Goal: Task Accomplishment & Management: Use online tool/utility

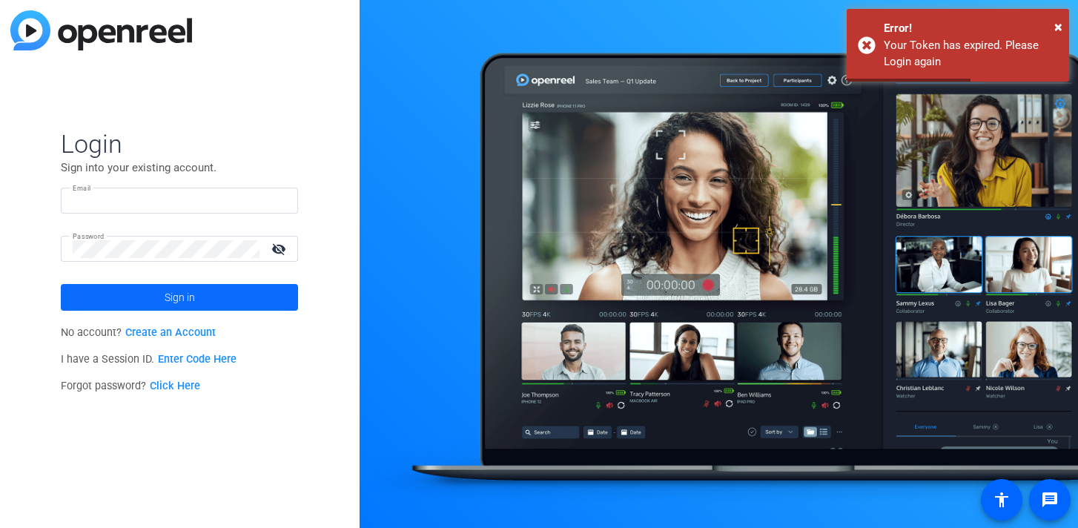
type input "[EMAIL_ADDRESS][DOMAIN_NAME]"
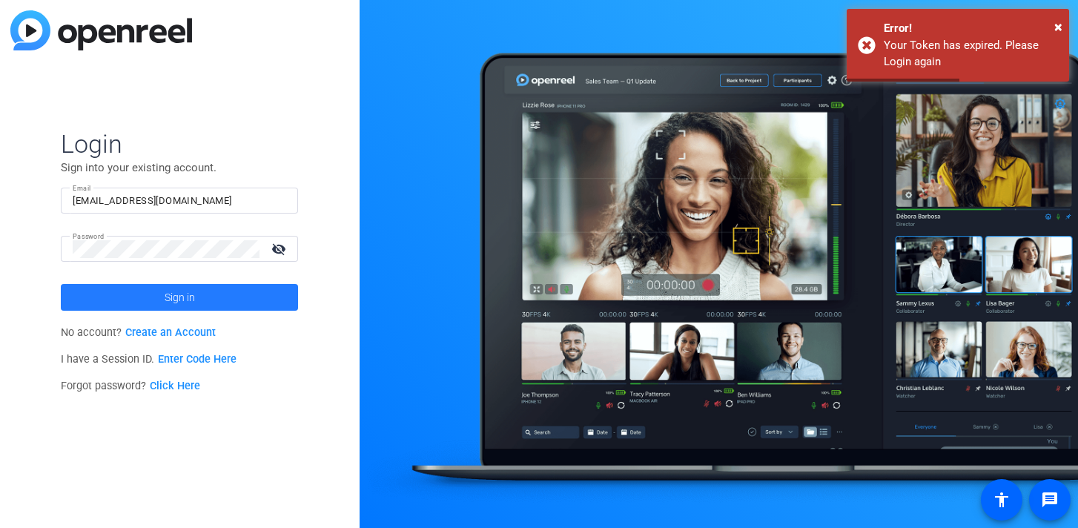
click at [191, 295] on span "Sign in" at bounding box center [180, 297] width 30 height 37
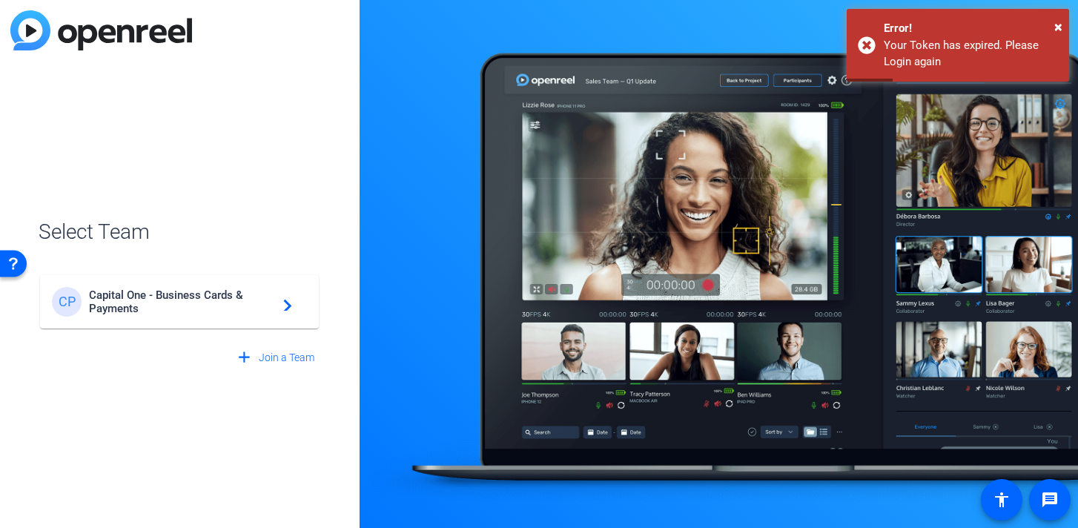
click at [205, 315] on div "CP Capital One - Business Cards & Payments navigate_next" at bounding box center [179, 302] width 255 height 30
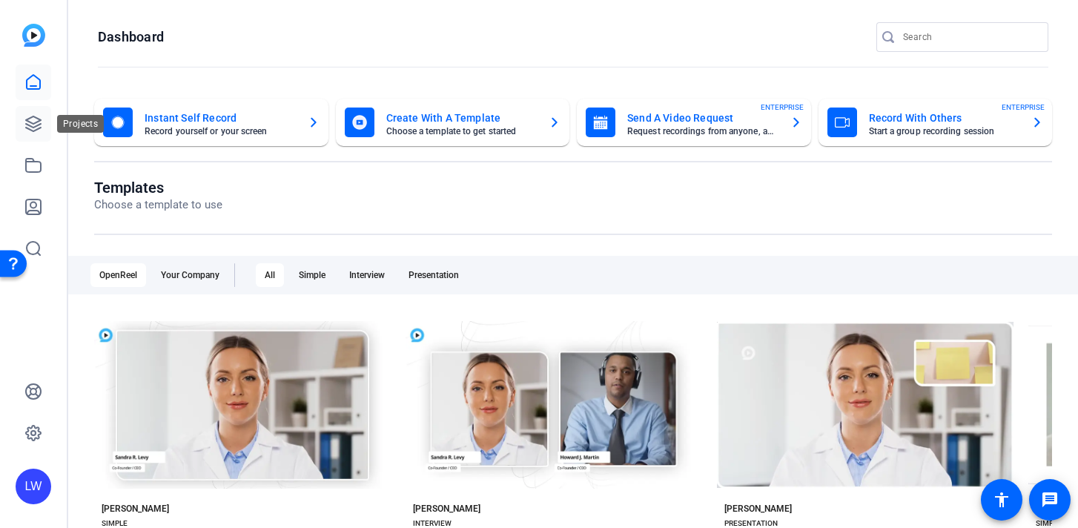
click at [37, 116] on icon at bounding box center [33, 124] width 18 height 18
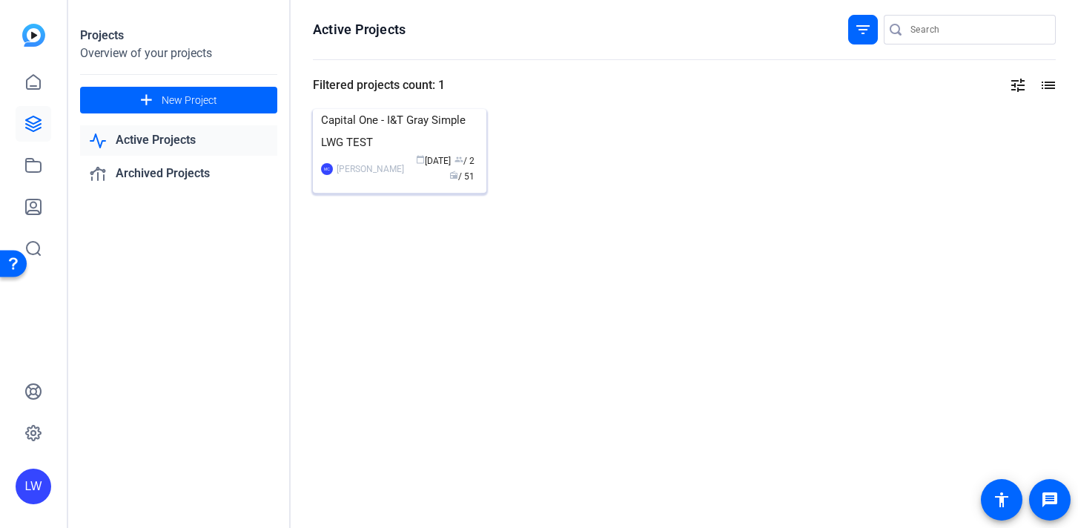
click at [366, 109] on img at bounding box center [400, 109] width 174 height 0
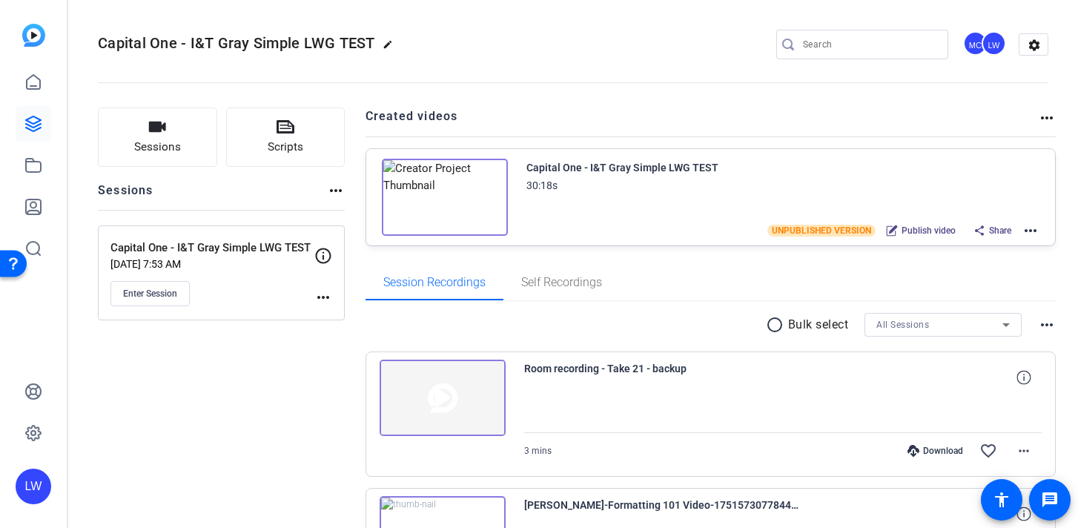
click at [439, 197] on img at bounding box center [445, 197] width 126 height 77
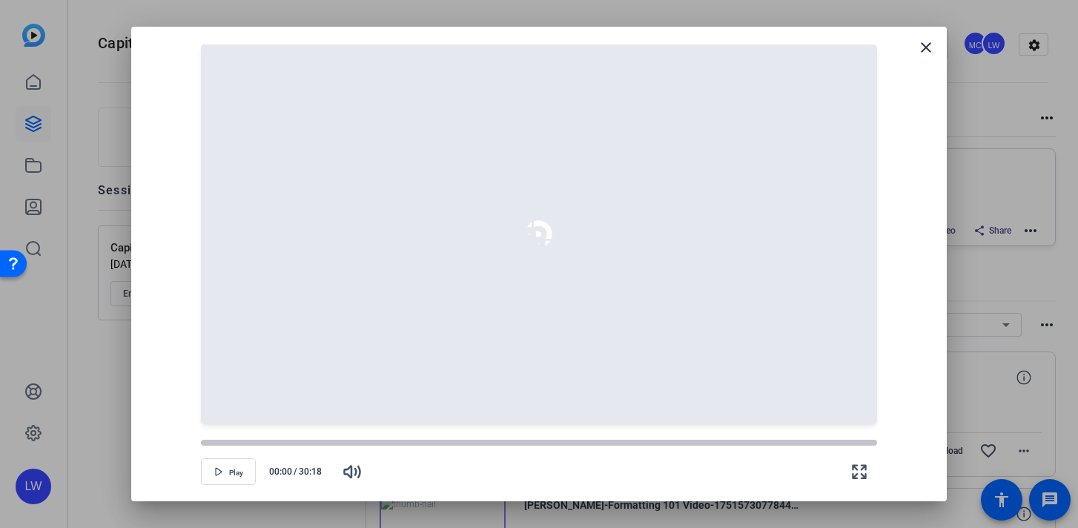
drag, startPoint x: 395, startPoint y: 445, endPoint x: 85, endPoint y: 526, distance: 321.2
click at [395, 445] on div at bounding box center [539, 443] width 676 height 6
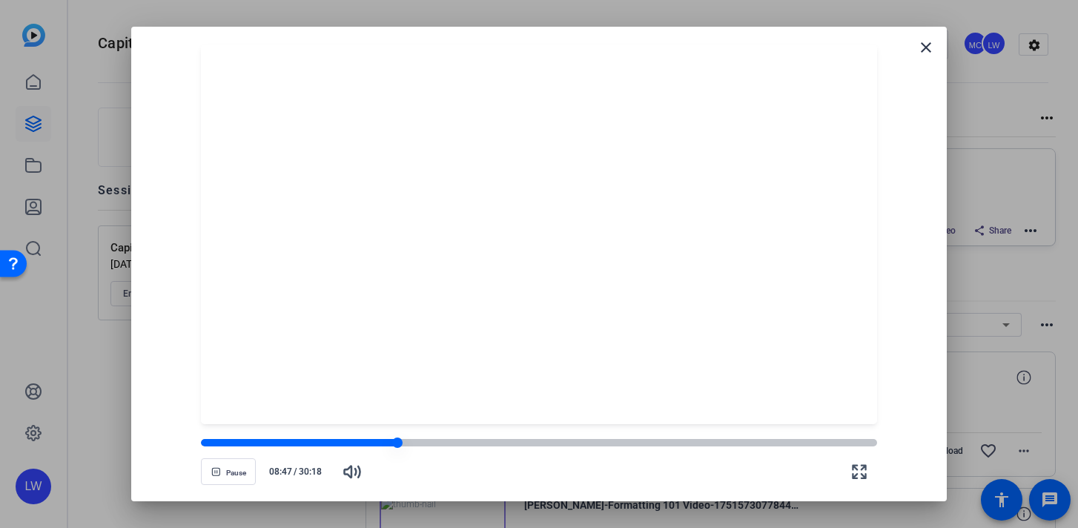
click at [452, 444] on div at bounding box center [539, 442] width 676 height 7
click at [483, 443] on div at bounding box center [539, 442] width 676 height 7
click at [466, 446] on div at bounding box center [539, 442] width 676 height 10
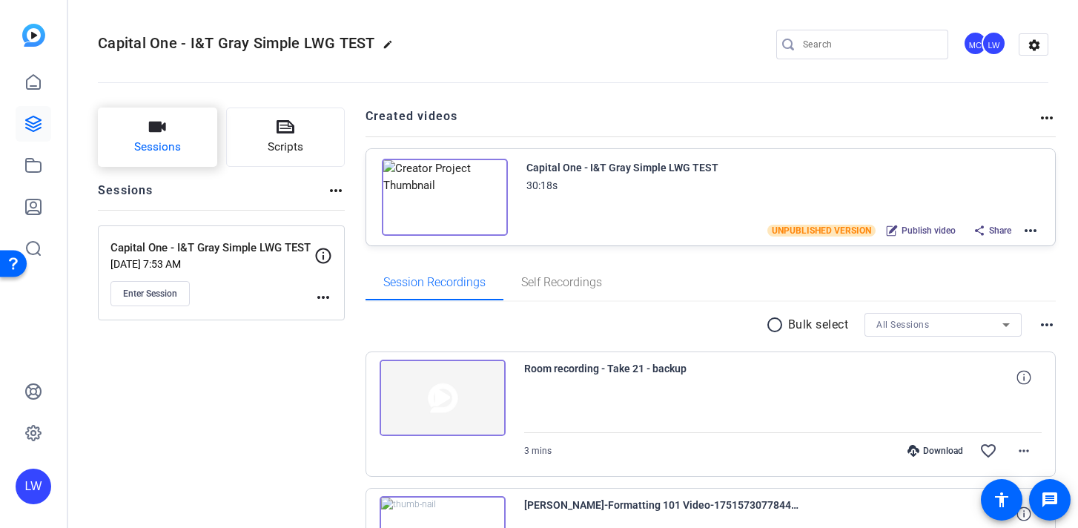
click at [182, 142] on button "Sessions" at bounding box center [157, 137] width 119 height 59
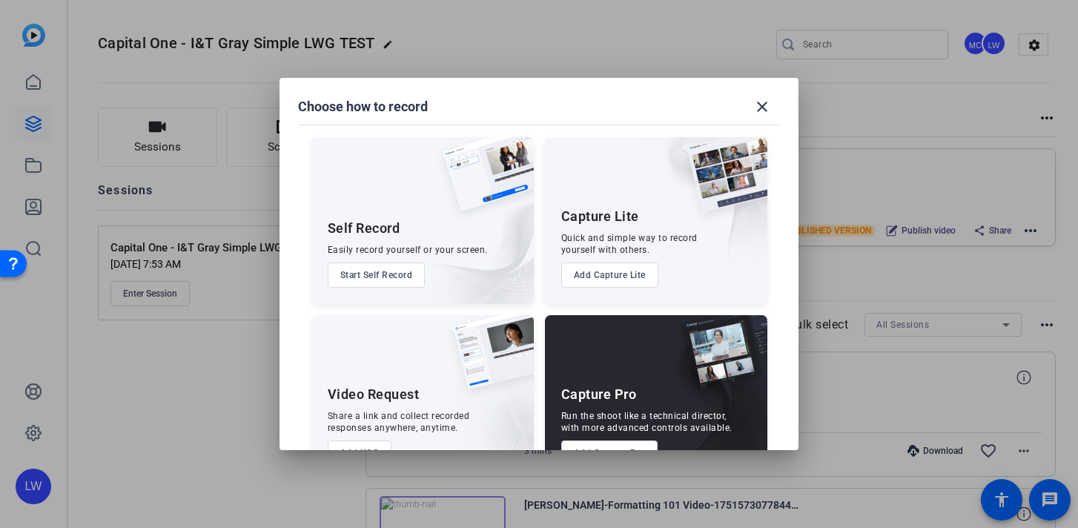
click at [257, 280] on div at bounding box center [539, 264] width 1078 height 528
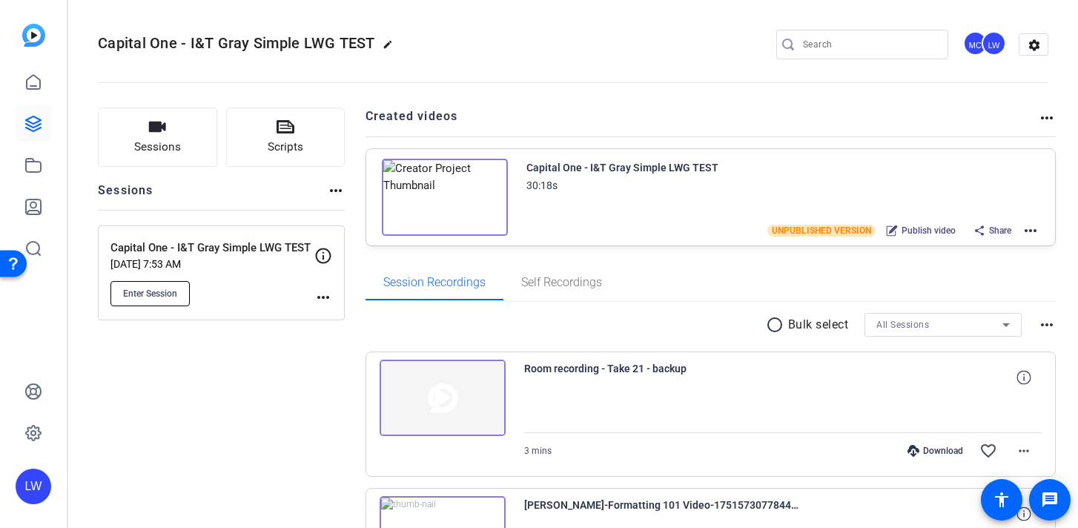
click at [158, 294] on span "Enter Session" at bounding box center [150, 294] width 54 height 12
click at [326, 299] on mat-icon "more_horiz" at bounding box center [323, 297] width 18 height 18
click at [348, 314] on span "Edit Session" at bounding box center [359, 319] width 67 height 18
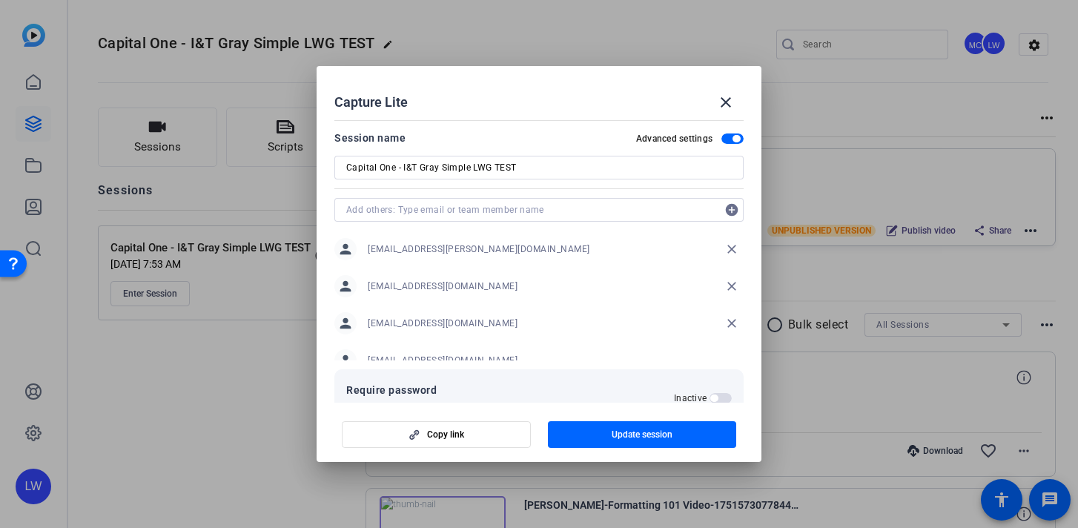
scroll to position [19, 0]
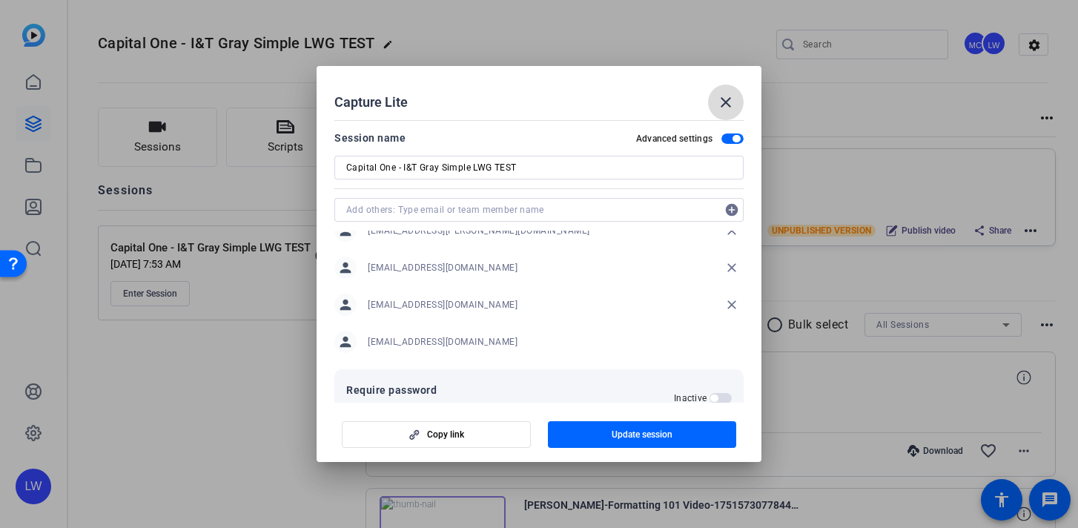
click at [713, 108] on span at bounding box center [726, 103] width 36 height 36
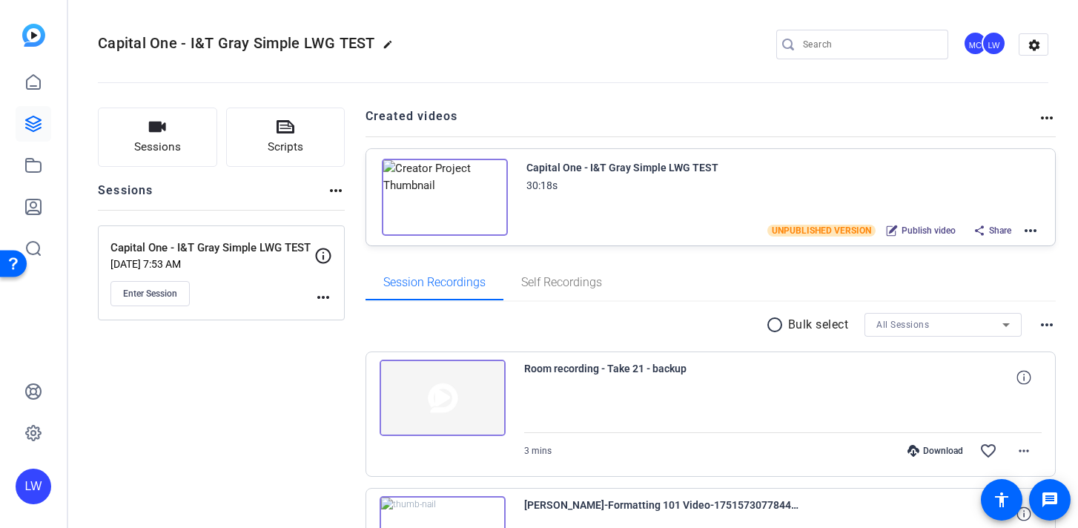
click at [327, 294] on mat-icon "more_horiz" at bounding box center [323, 297] width 18 height 18
click at [364, 320] on span "Edit Session" at bounding box center [359, 319] width 67 height 18
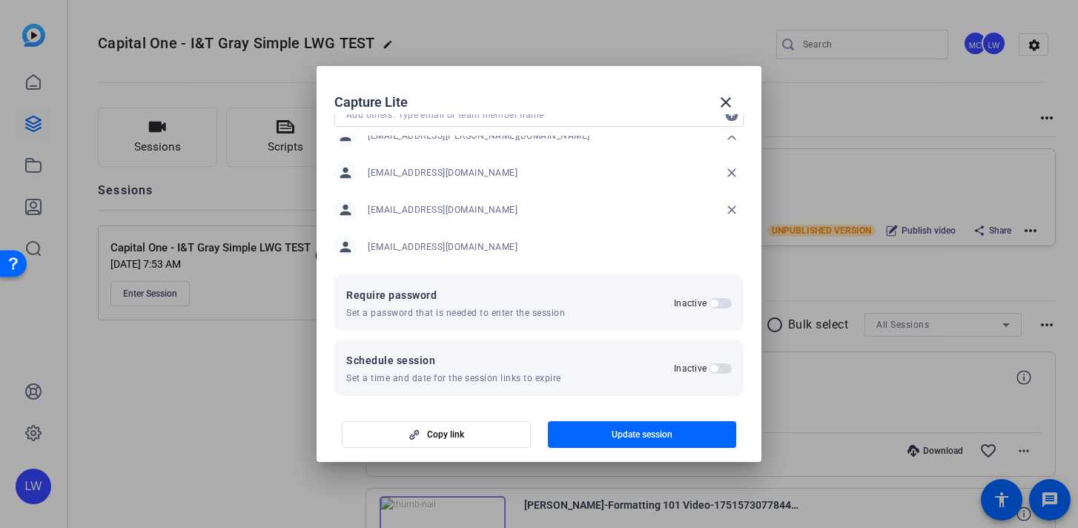
scroll to position [0, 0]
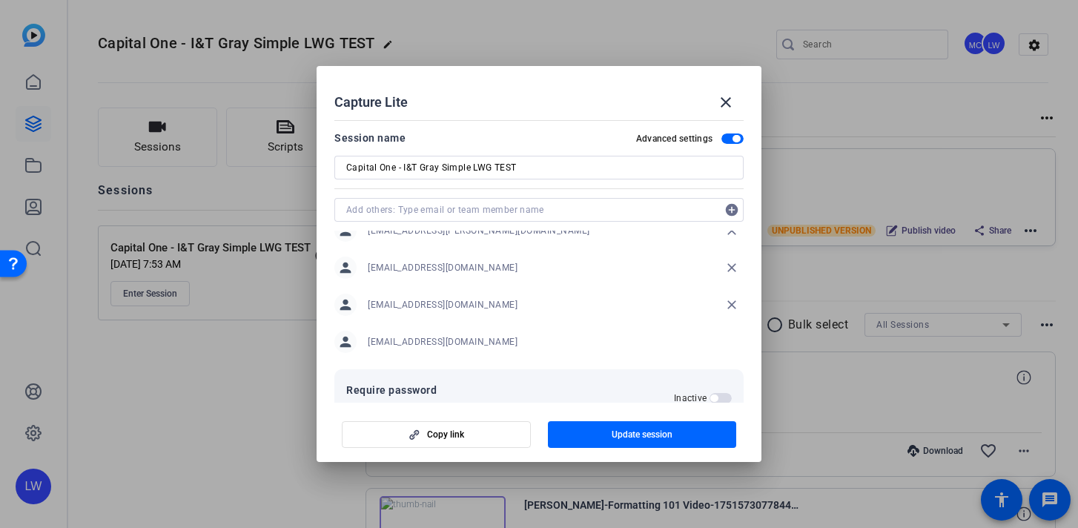
click at [470, 205] on input "text" at bounding box center [531, 210] width 371 height 18
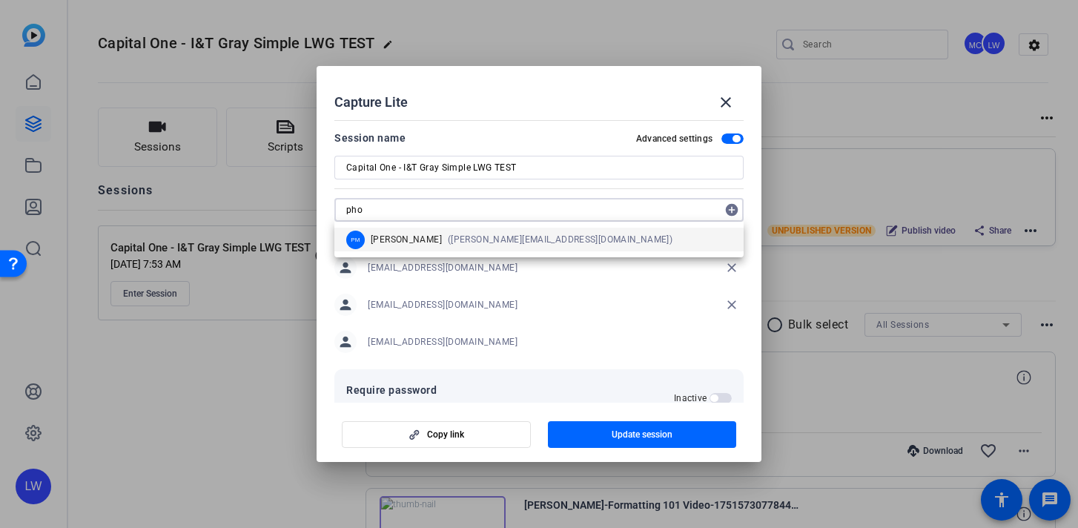
type input "pho"
click at [495, 247] on div "PM Phoebe Mason (phoebe@localindustries.com)" at bounding box center [509, 240] width 326 height 19
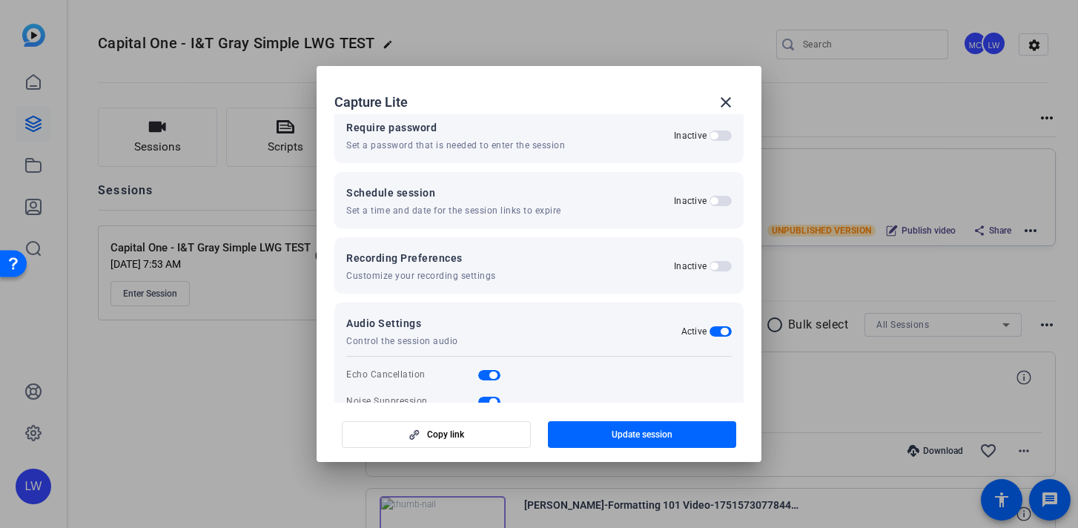
scroll to position [298, 0]
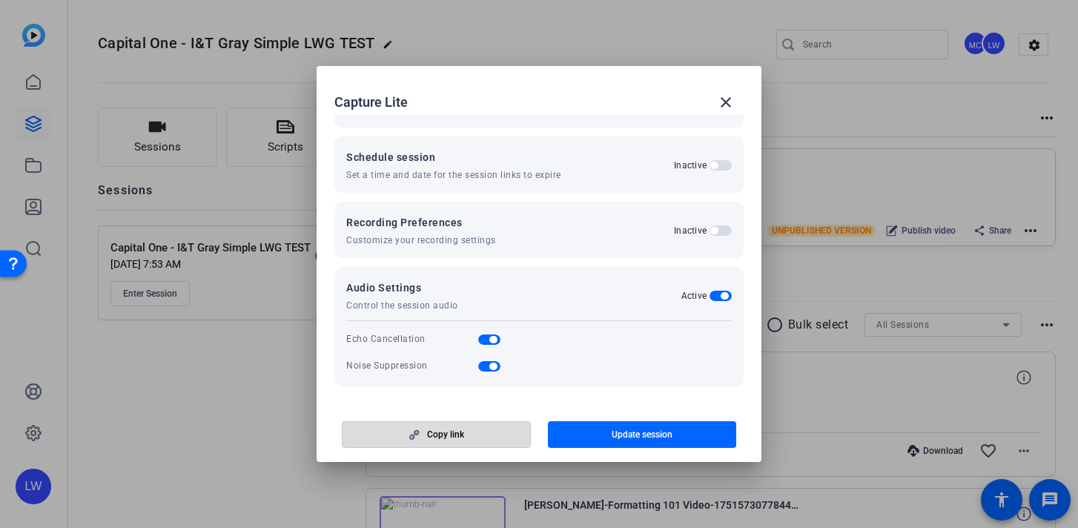
click at [489, 430] on span "button" at bounding box center [437, 435] width 188 height 36
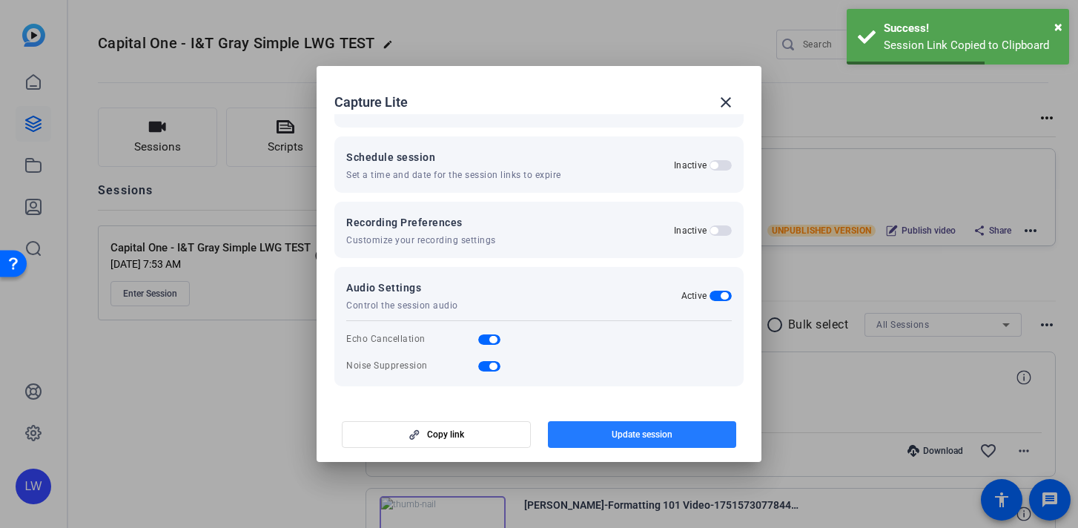
click at [621, 437] on span "Update session" at bounding box center [642, 435] width 61 height 12
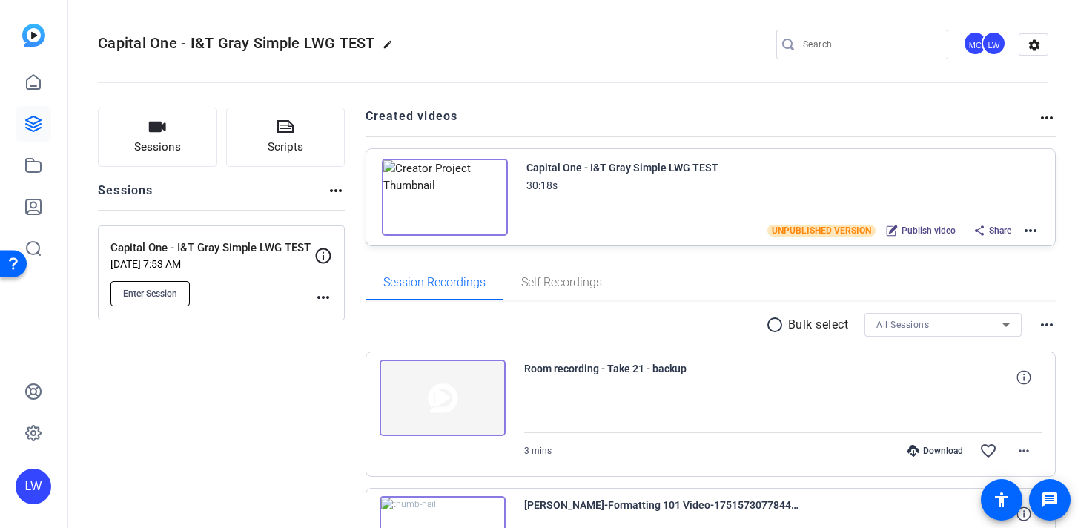
click at [145, 290] on span "Enter Session" at bounding box center [150, 294] width 54 height 12
click at [0, 0] on mat-sidenav-container "LW Capital One - I&T Gray Simple LWG TEST edit MC LW settings Sessions Scripts …" at bounding box center [539, 264] width 1078 height 528
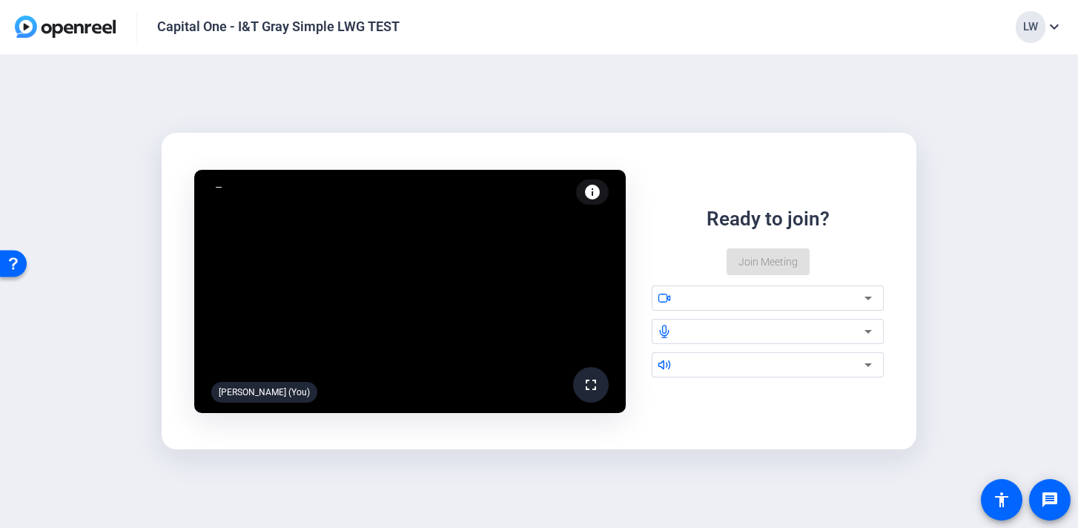
click at [842, 243] on div "Ready to join? Join Meeting" at bounding box center [768, 240] width 233 height 70
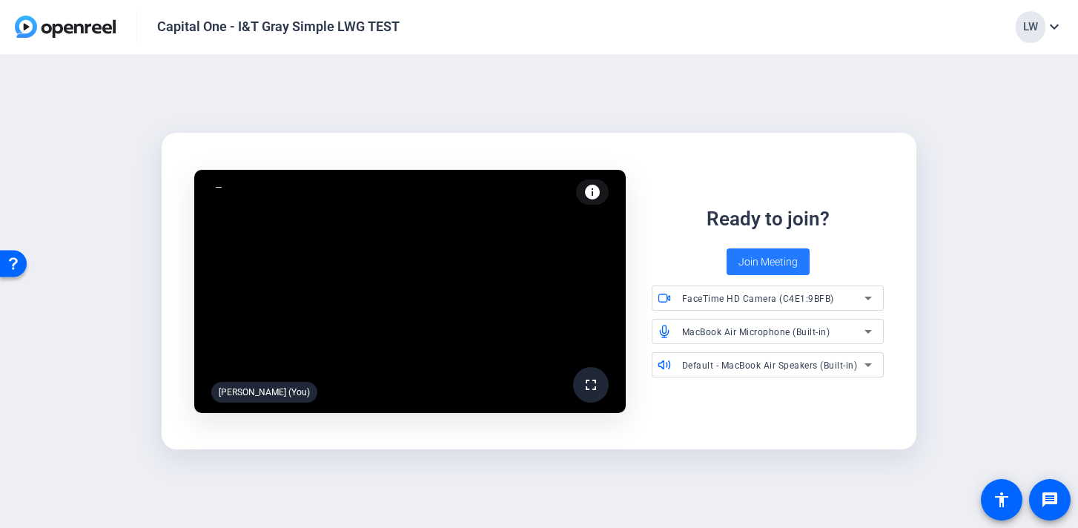
click at [781, 255] on span "Join Meeting" at bounding box center [768, 262] width 59 height 16
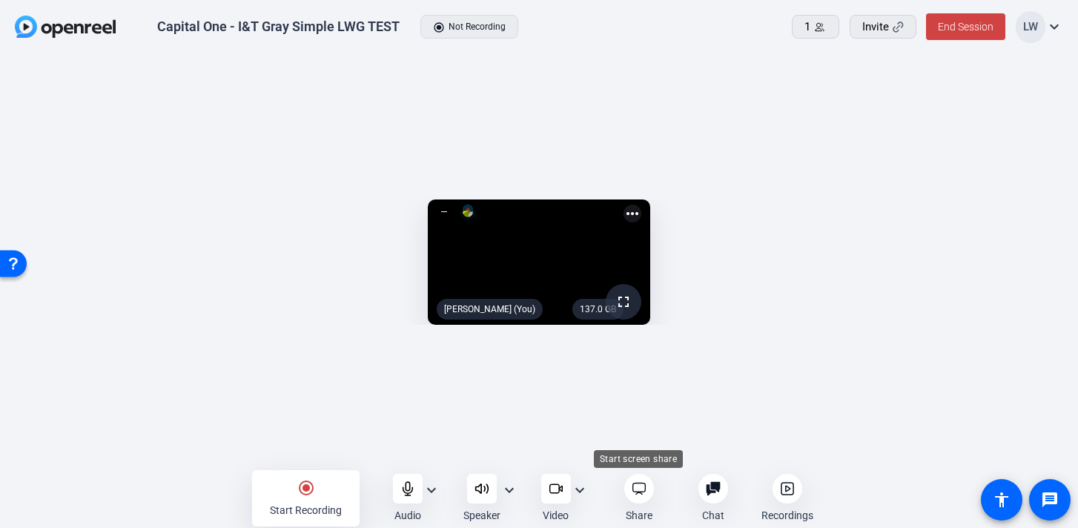
click at [643, 494] on icon at bounding box center [639, 488] width 15 height 15
click at [827, 27] on span at bounding box center [816, 27] width 46 height 36
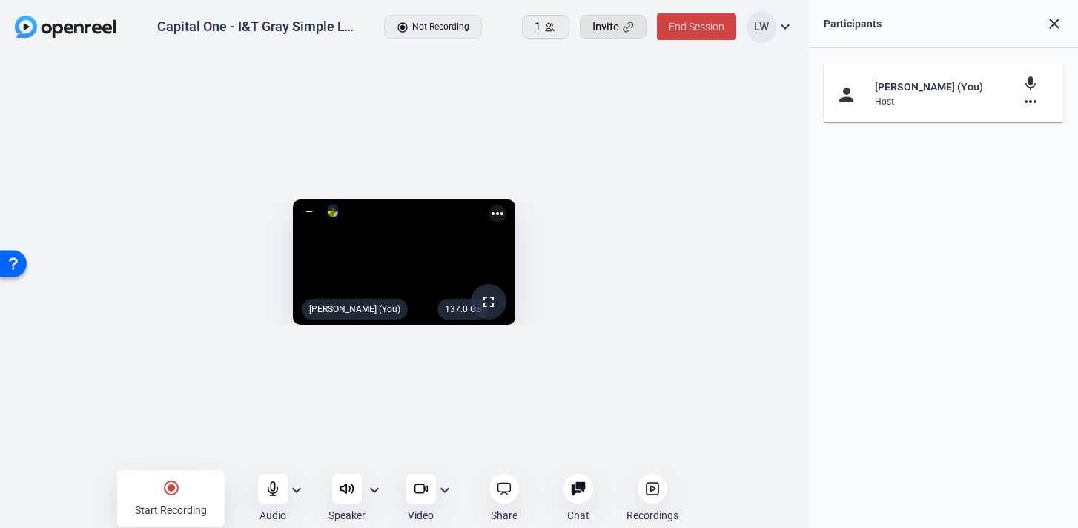
click at [611, 27] on span "Invite" at bounding box center [605, 27] width 27 height 17
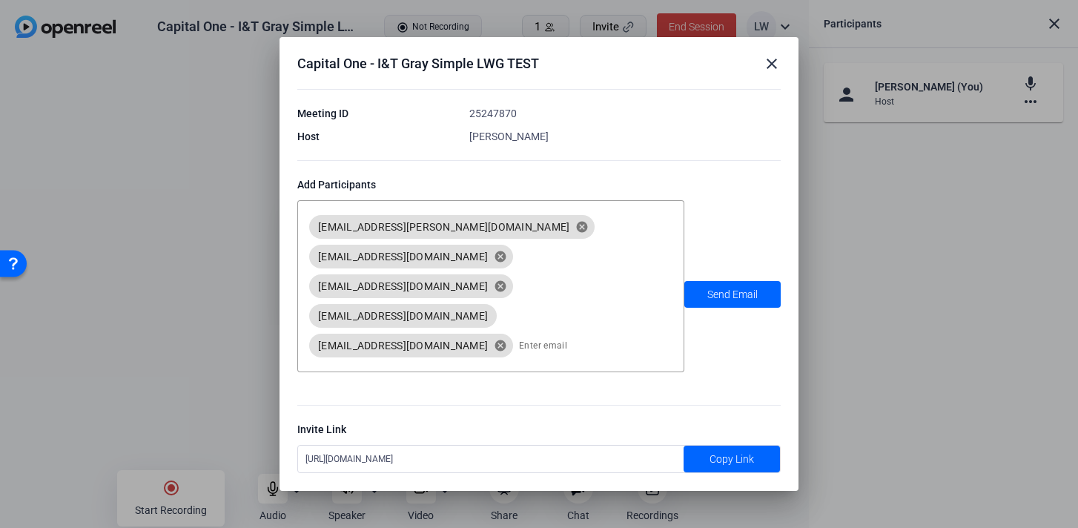
click at [776, 73] on mat-icon "close" at bounding box center [772, 64] width 18 height 18
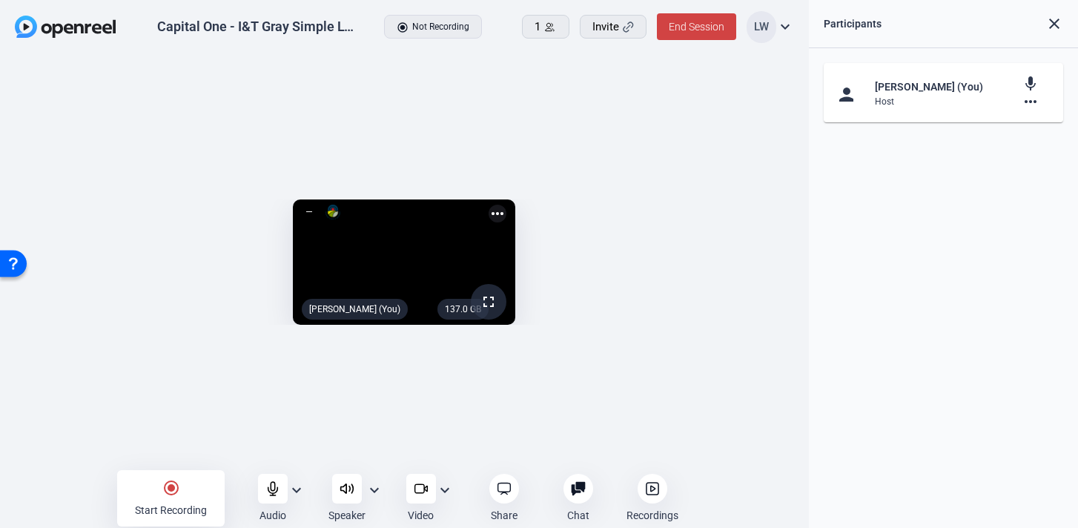
click at [942, 159] on div "person [PERSON_NAME] (You) Host mic more_horiz" at bounding box center [944, 288] width 270 height 480
click at [549, 33] on div "1" at bounding box center [546, 27] width 22 height 17
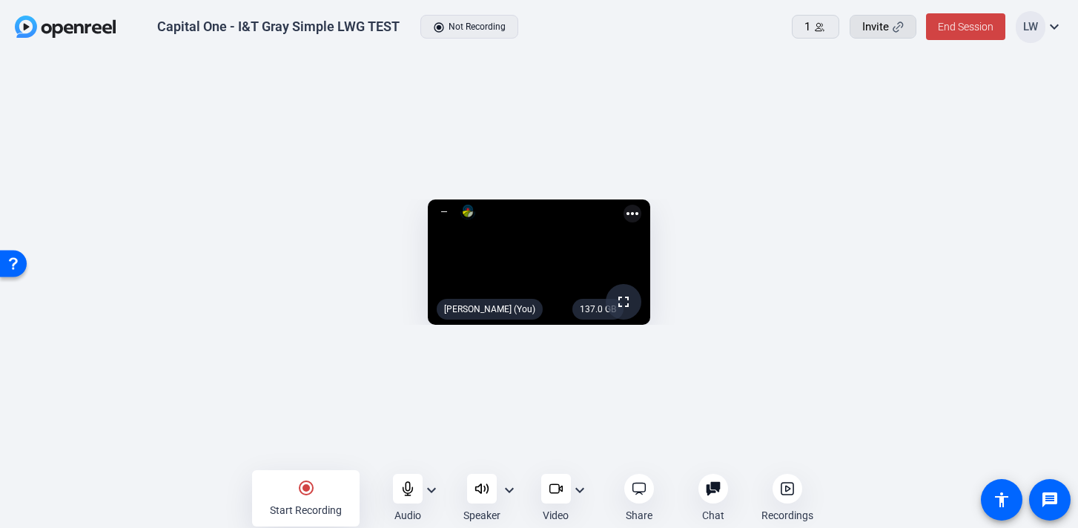
click at [876, 32] on span "Invite" at bounding box center [875, 27] width 27 height 17
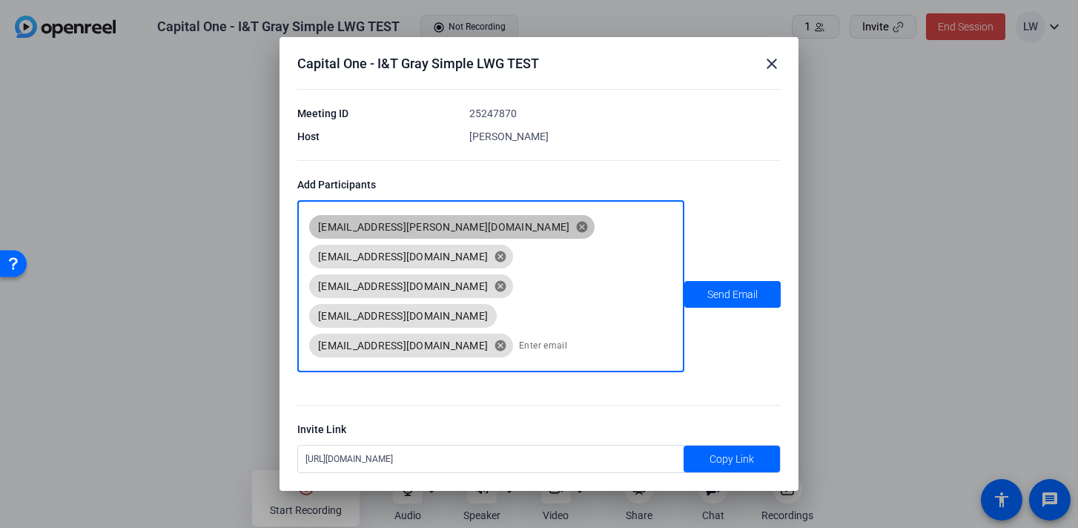
click at [476, 446] on div "[URL][DOMAIN_NAME]" at bounding box center [491, 459] width 386 height 27
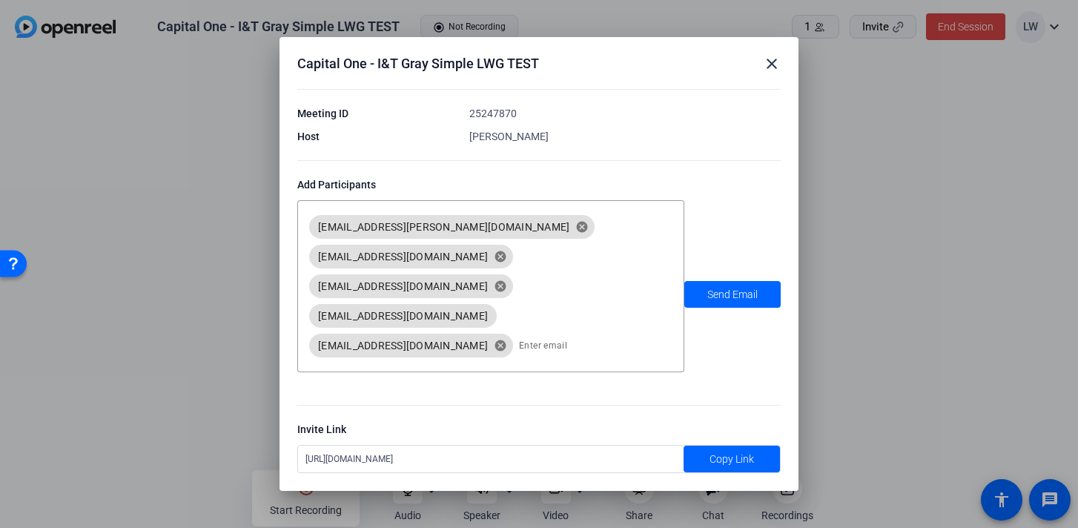
click at [773, 73] on mat-icon "close" at bounding box center [772, 64] width 18 height 18
